Goal: Find specific page/section: Find specific page/section

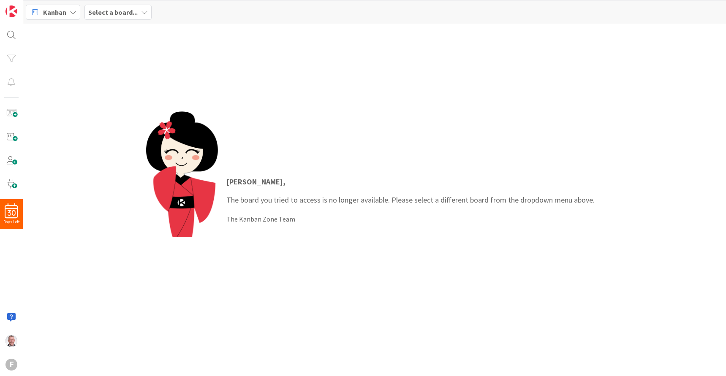
click at [406, 108] on div "[PERSON_NAME] , The board you tried to access is no longer available. Please se…" at bounding box center [374, 200] width 703 height 353
click at [98, 10] on b "Select a board..." at bounding box center [112, 12] width 49 height 8
click at [102, 5] on div "Select a board..." at bounding box center [117, 12] width 67 height 15
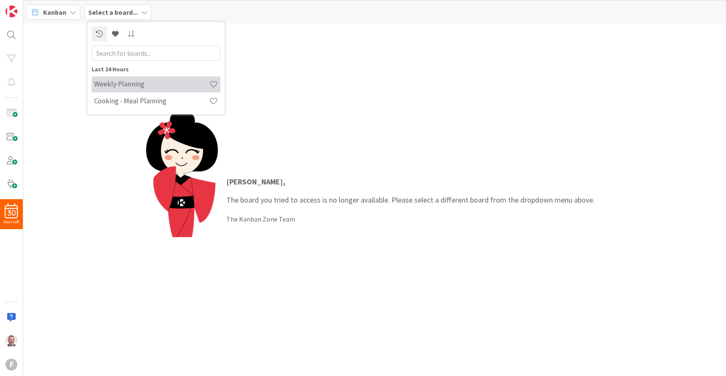
click at [118, 81] on h4 "Weekly Planning" at bounding box center [151, 84] width 115 height 8
